Goal: Task Accomplishment & Management: Manage account settings

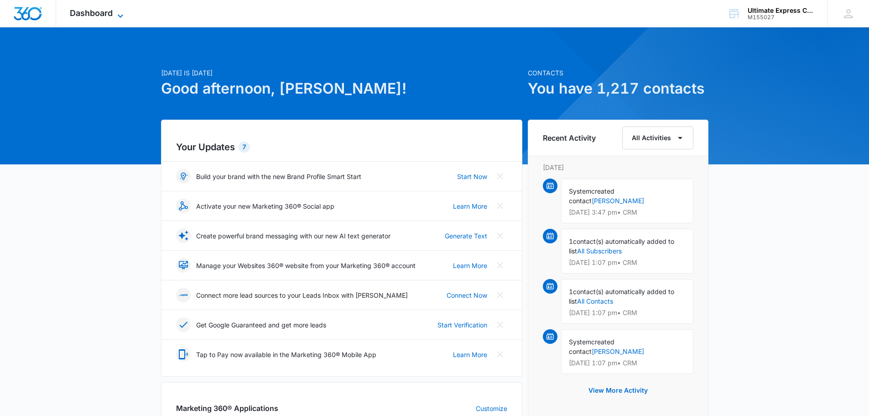
click at [89, 15] on span "Dashboard" at bounding box center [91, 13] width 43 height 10
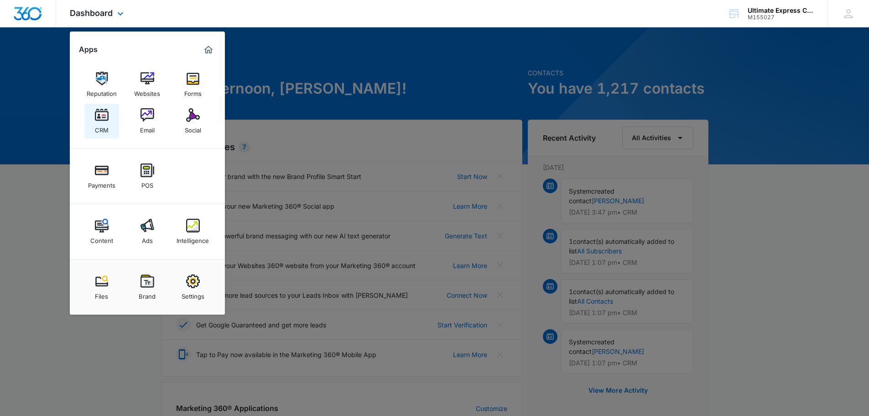
click at [106, 116] on img at bounding box center [102, 115] width 14 height 14
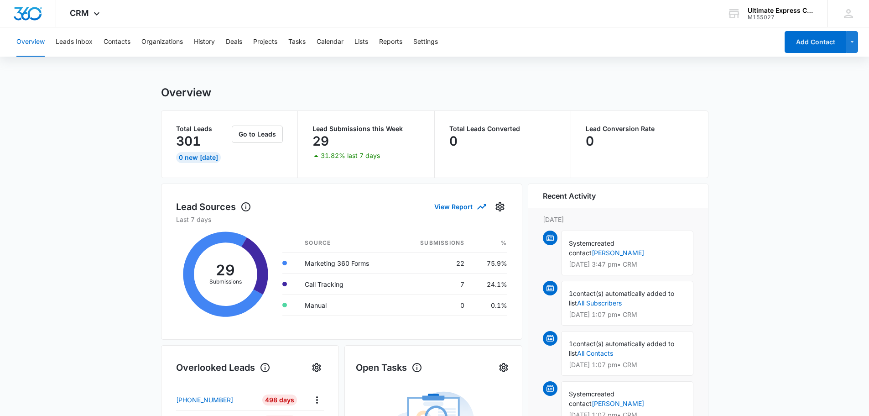
click at [93, 38] on div "Overview Leads Inbox Contacts Organizations History Deals Projects Tasks Calend…" at bounding box center [395, 41] width 768 height 29
click at [83, 46] on button "Leads Inbox" at bounding box center [74, 41] width 37 height 29
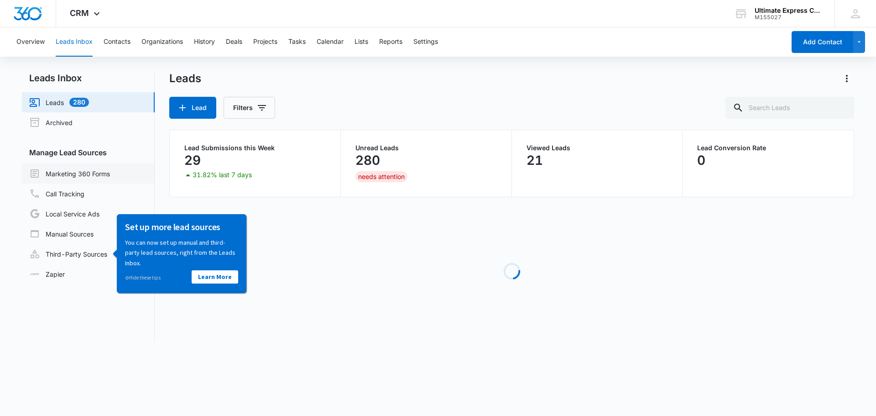
click at [66, 169] on link "Marketing 360 Forms" at bounding box center [69, 173] width 81 height 11
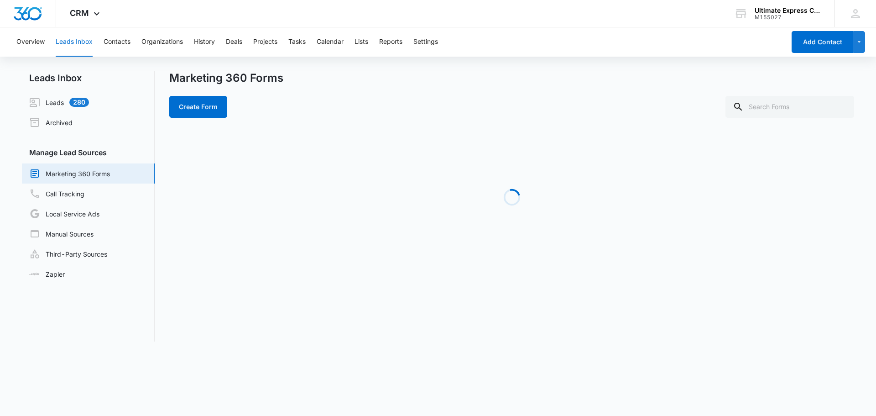
click at [220, 221] on div "Loading" at bounding box center [511, 197] width 685 height 137
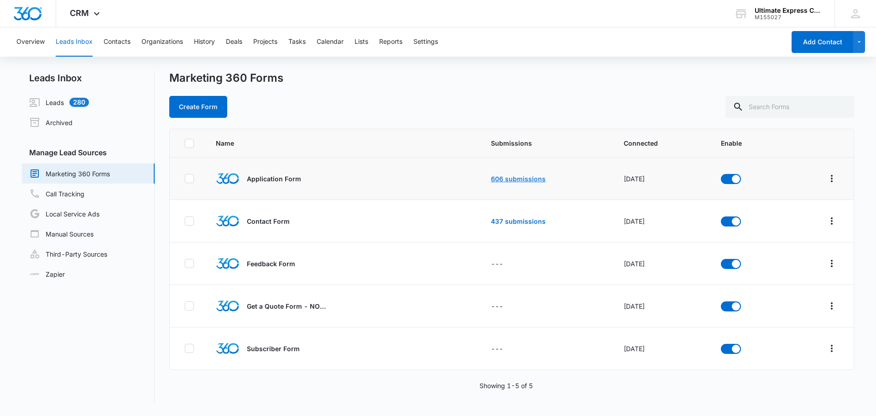
click at [502, 180] on link "606 submissions" at bounding box center [518, 179] width 55 height 8
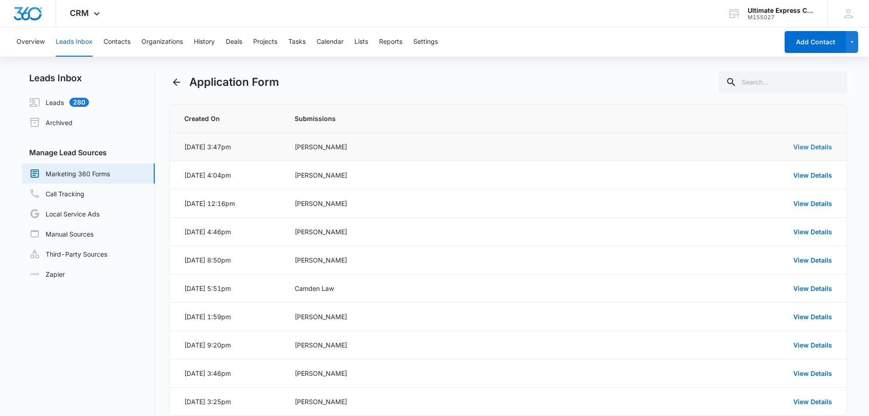
click at [805, 146] on link "View Details" at bounding box center [813, 147] width 39 height 8
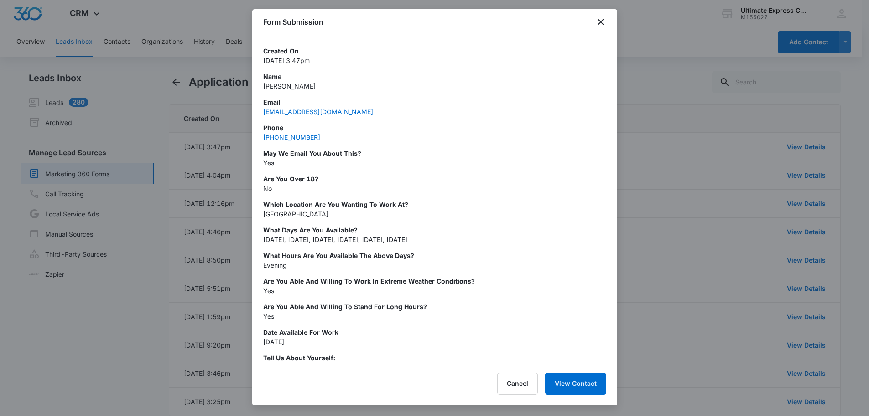
click at [711, 186] on div at bounding box center [434, 208] width 869 height 416
